Goal: Task Accomplishment & Management: Complete application form

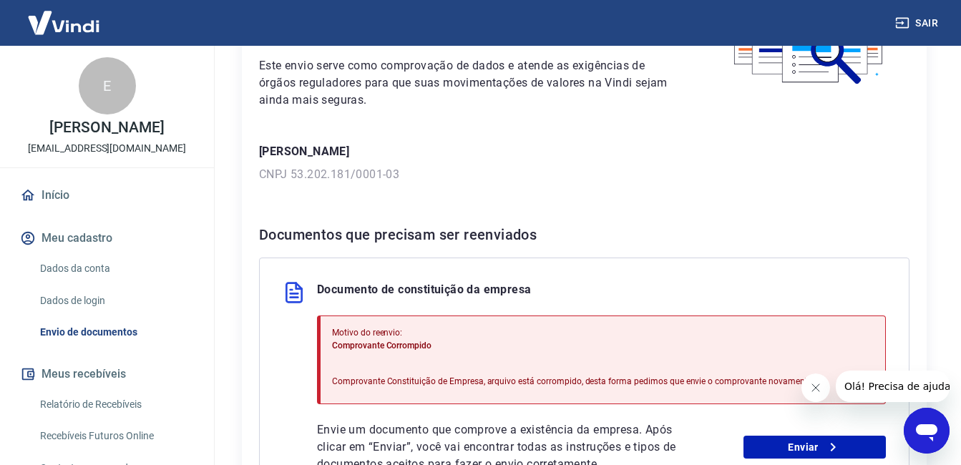
scroll to position [333, 0]
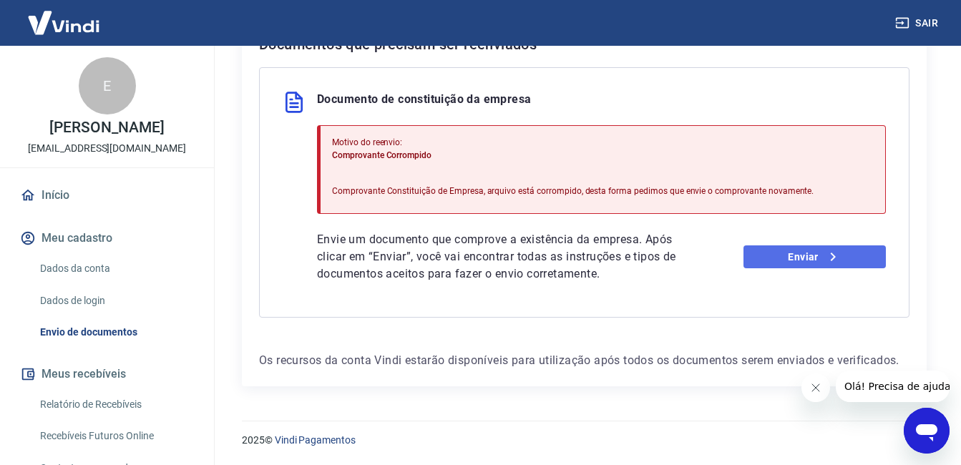
click at [833, 256] on icon at bounding box center [832, 257] width 5 height 9
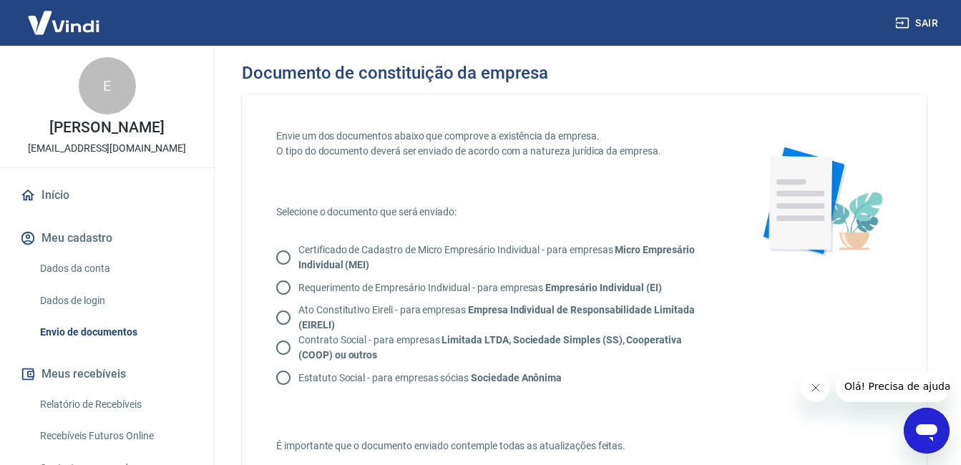
scroll to position [72, 0]
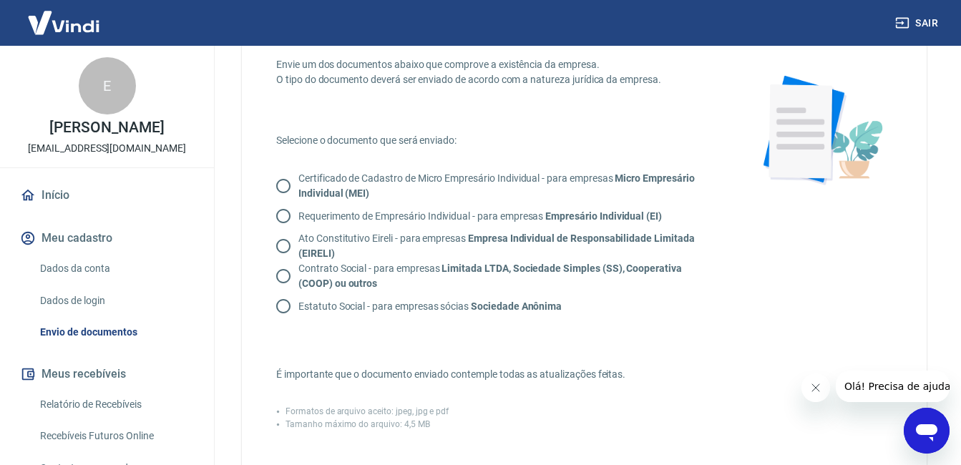
click at [287, 276] on input "Contrato Social - para empresas Limitada LTDA, Sociedade Simples (SS), Cooperat…" at bounding box center [283, 276] width 30 height 30
radio input "true"
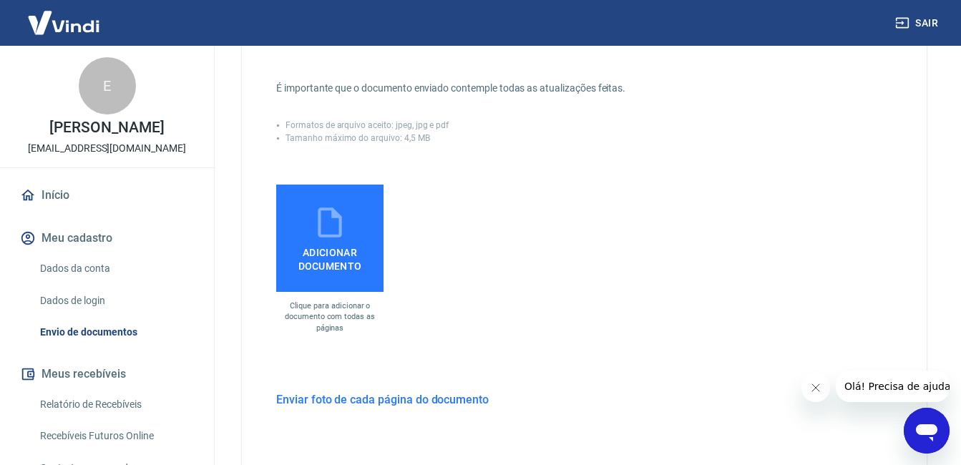
scroll to position [429, 0]
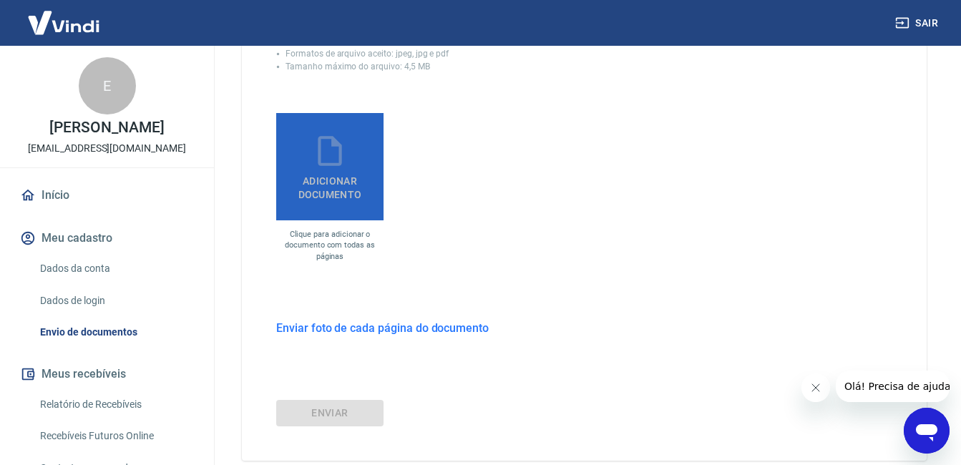
drag, startPoint x: 346, startPoint y: 207, endPoint x: 375, endPoint y: 215, distance: 29.5
click at [348, 205] on label "Adicionar documento" at bounding box center [329, 166] width 107 height 107
click at [0, 0] on input "Adicionar documento" at bounding box center [0, 0] width 0 height 0
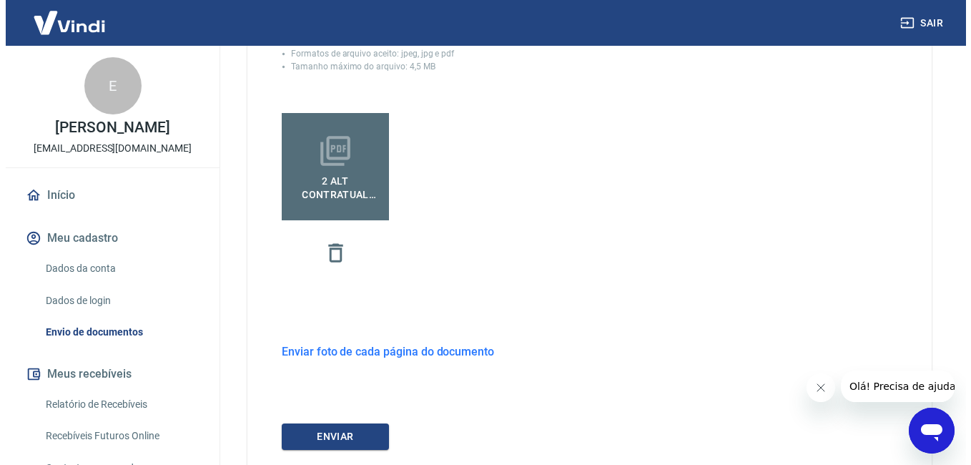
scroll to position [527, 0]
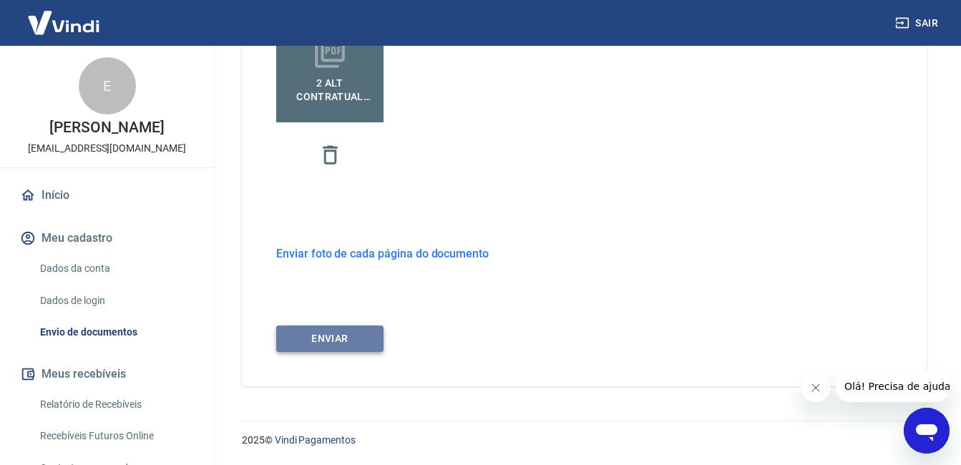
click at [359, 343] on button "ENVIAR" at bounding box center [329, 338] width 107 height 26
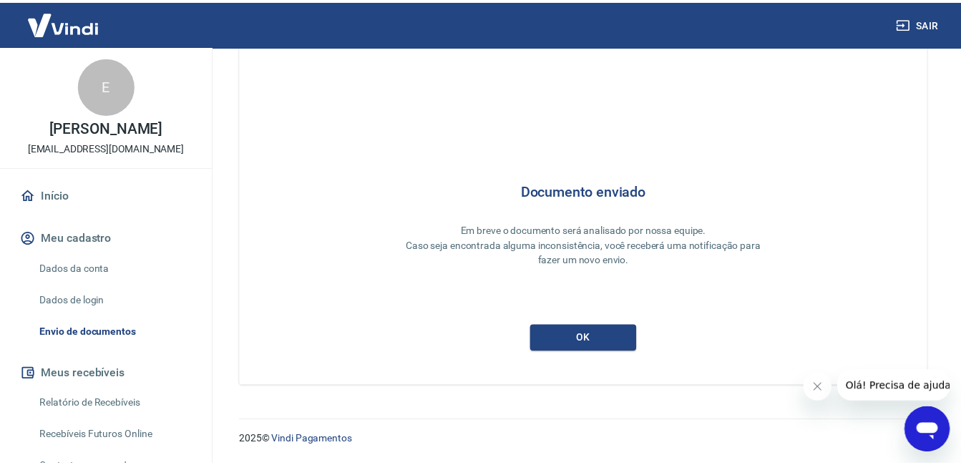
scroll to position [31, 0]
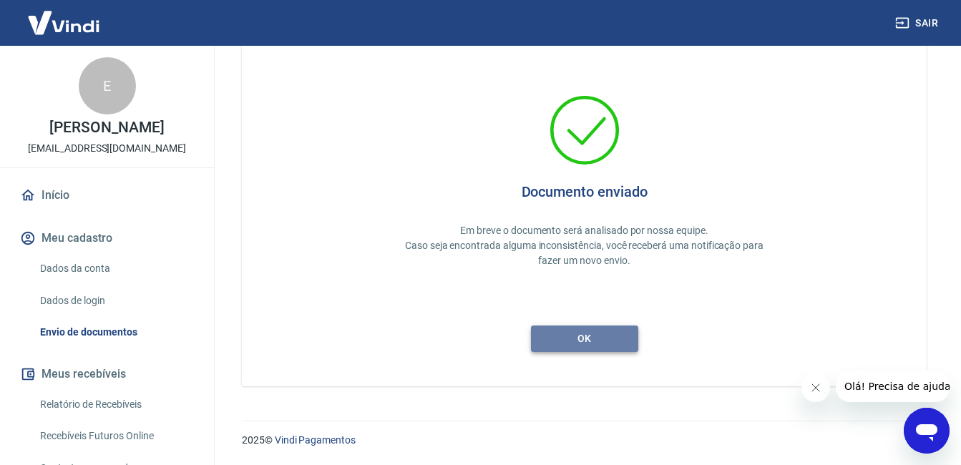
click at [567, 338] on button "ok" at bounding box center [584, 338] width 107 height 26
